Goal: Transaction & Acquisition: Purchase product/service

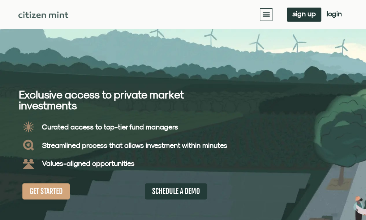
click at [0, 0] on span "Menu" at bounding box center [0, 0] width 0 height 0
click at [0, 0] on link "Invest" at bounding box center [0, 0] width 0 height 0
click at [0, 0] on link "investments" at bounding box center [0, 0] width 0 height 0
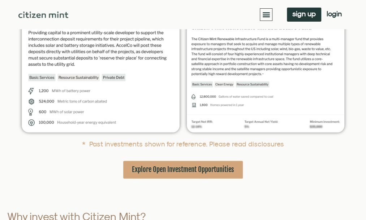
scroll to position [171, 0]
click at [204, 170] on span "Explore Open Investment Opportunities" at bounding box center [183, 169] width 102 height 9
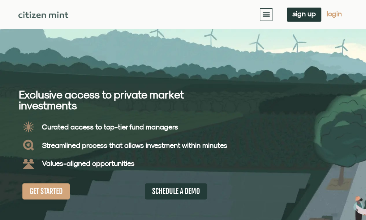
click at [333, 11] on span "login" at bounding box center [333, 13] width 15 height 5
